Goal: Task Accomplishment & Management: Manage account settings

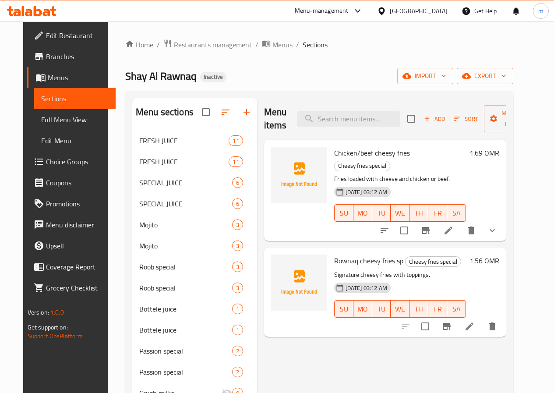
click at [45, 106] on link "Sections" at bounding box center [74, 98] width 81 height 21
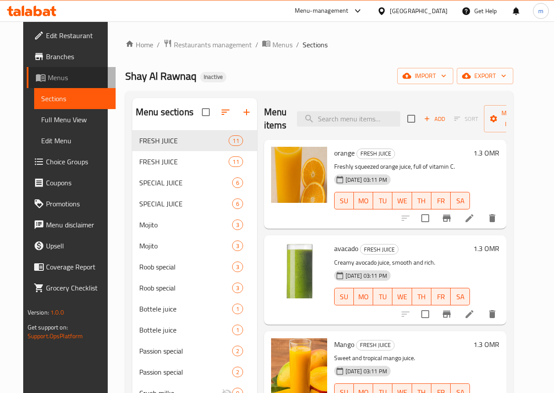
click at [48, 78] on span "Menus" at bounding box center [78, 77] width 61 height 11
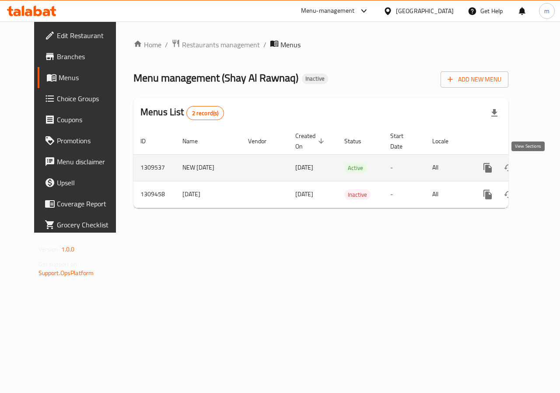
click at [546, 169] on icon "enhanced table" at bounding box center [551, 167] width 11 height 11
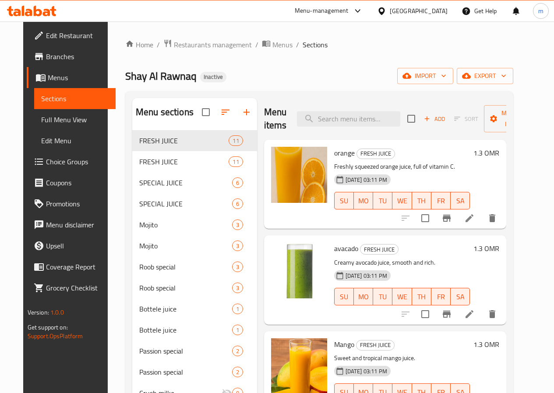
click at [65, 93] on link "Sections" at bounding box center [74, 98] width 81 height 21
click at [48, 77] on span "Menus" at bounding box center [78, 77] width 61 height 11
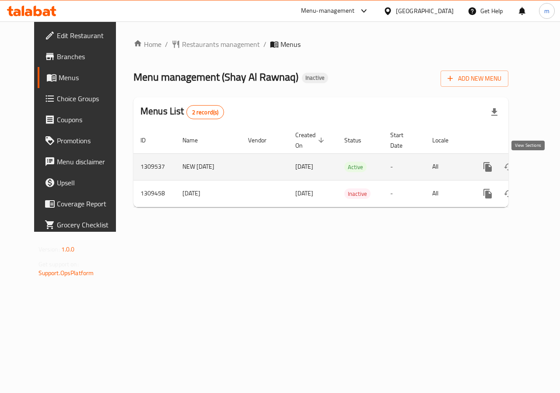
click at [541, 169] on link "enhanced table" at bounding box center [551, 166] width 21 height 21
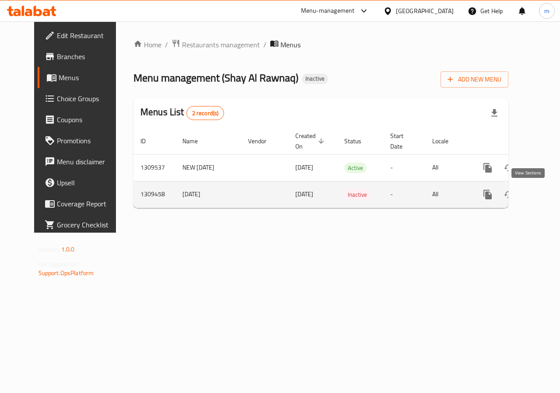
click at [546, 192] on icon "enhanced table" at bounding box center [551, 194] width 11 height 11
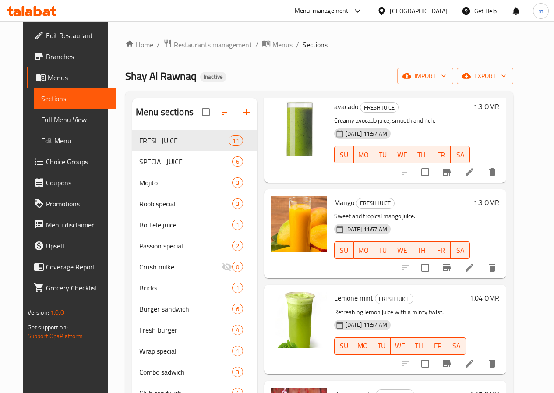
scroll to position [219, 0]
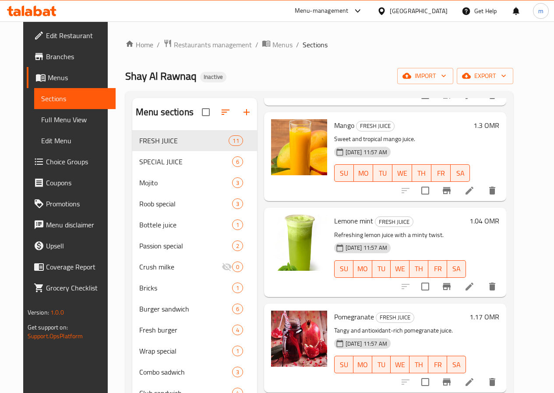
click at [361, 41] on ol "Home / Restaurants management / Menus / Sections" at bounding box center [319, 44] width 388 height 11
click at [409, 53] on div "Home / Restaurants management / Menus / Sections Shay Al Rawnaq Inactive import…" at bounding box center [319, 352] width 388 height 627
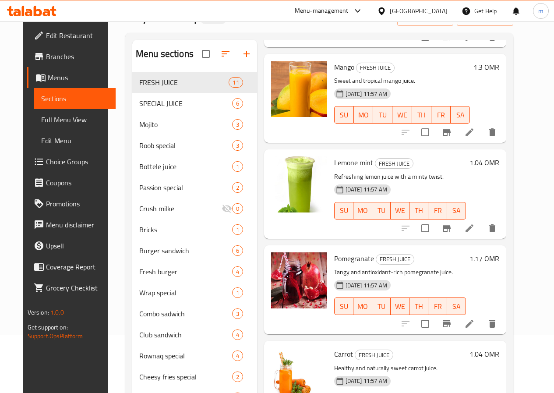
scroll to position [304, 0]
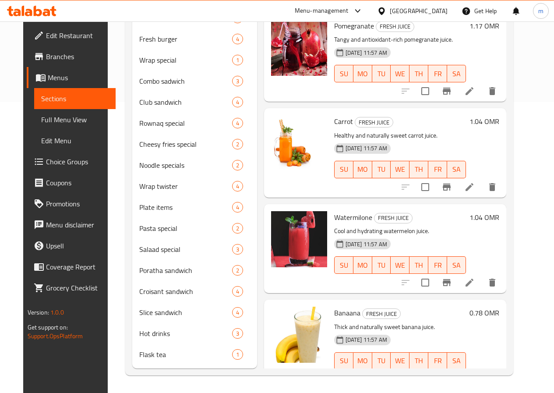
click at [41, 121] on span "Full Menu View" at bounding box center [74, 119] width 67 height 11
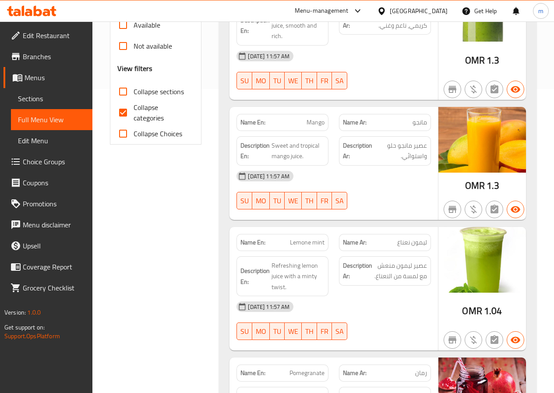
click at [118, 112] on input "Collapse categories" at bounding box center [123, 112] width 21 height 21
checkbox input "false"
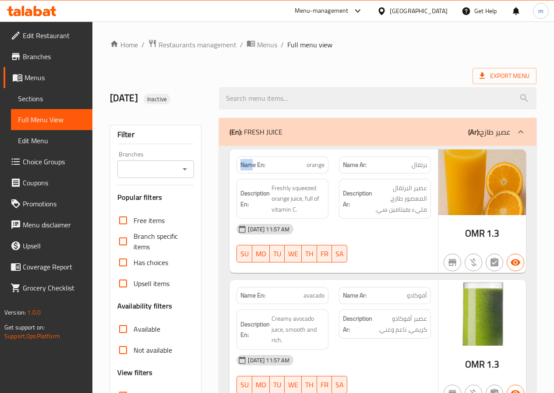
click at [45, 56] on span "Branches" at bounding box center [54, 56] width 63 height 11
